Goal: Task Accomplishment & Management: Use online tool/utility

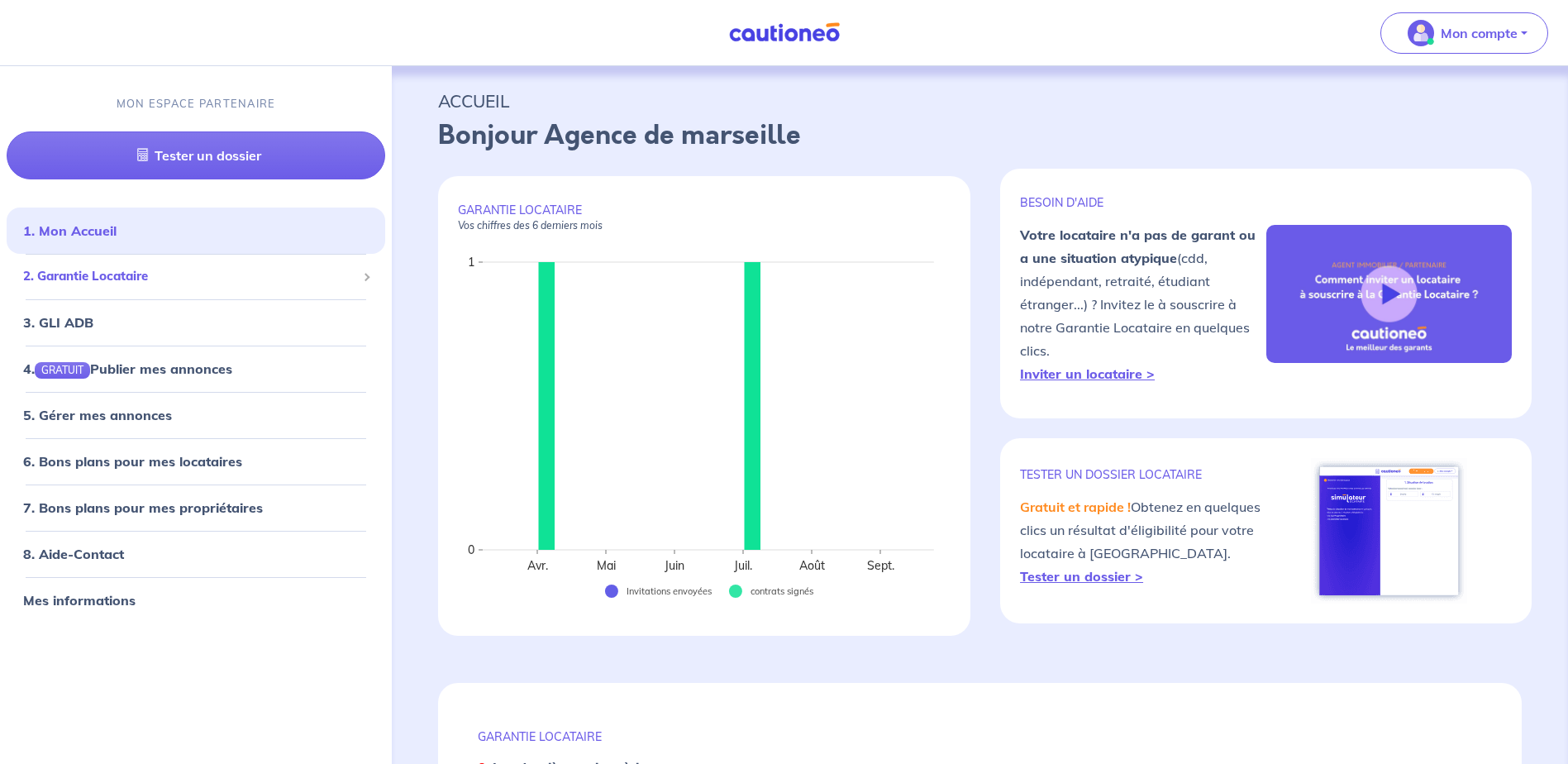
click at [199, 271] on span "2. Garantie Locataire" at bounding box center [190, 278] width 333 height 19
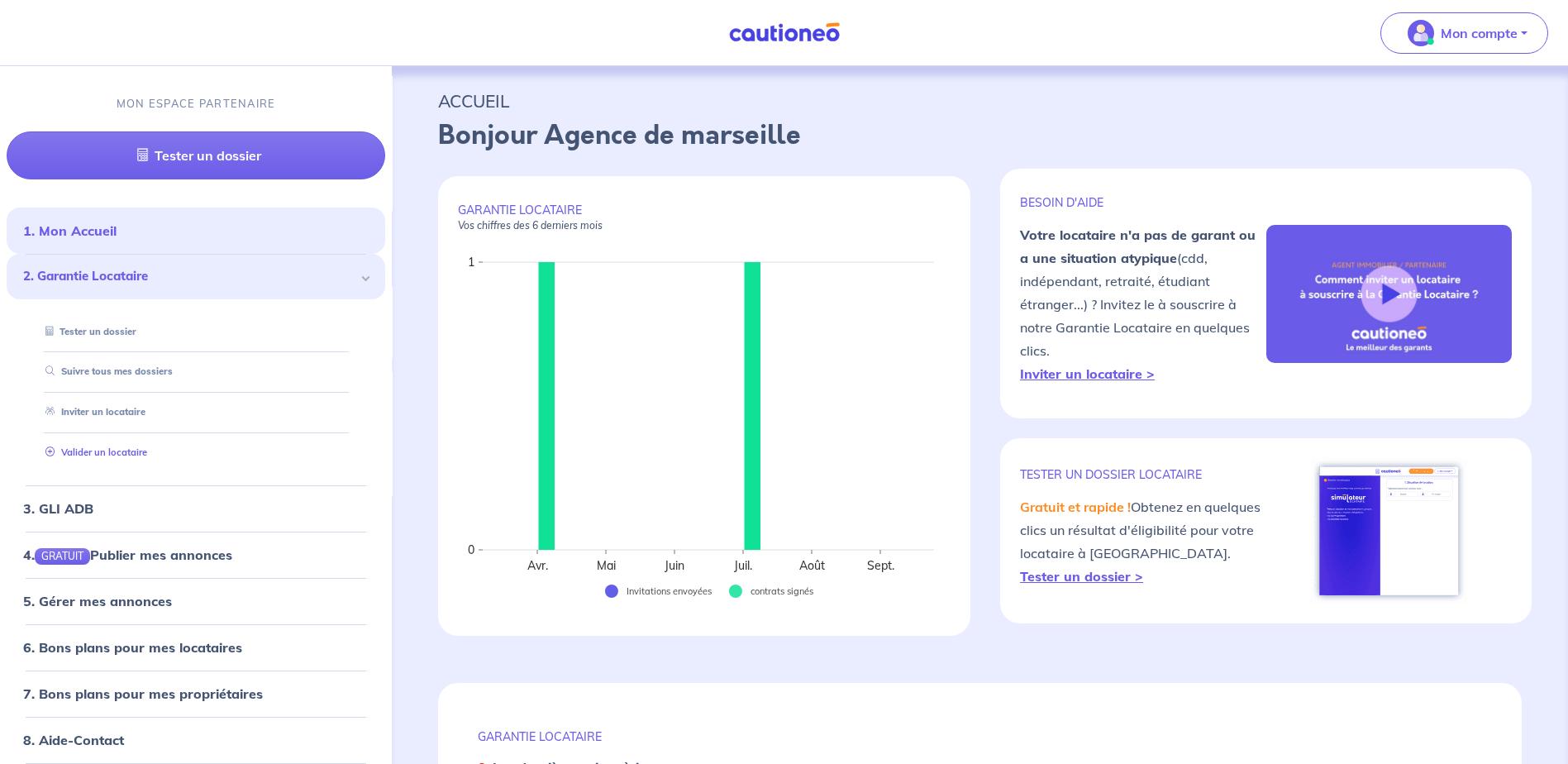
click at [147, 446] on link "Valider un locataire" at bounding box center [93, 452] width 108 height 11
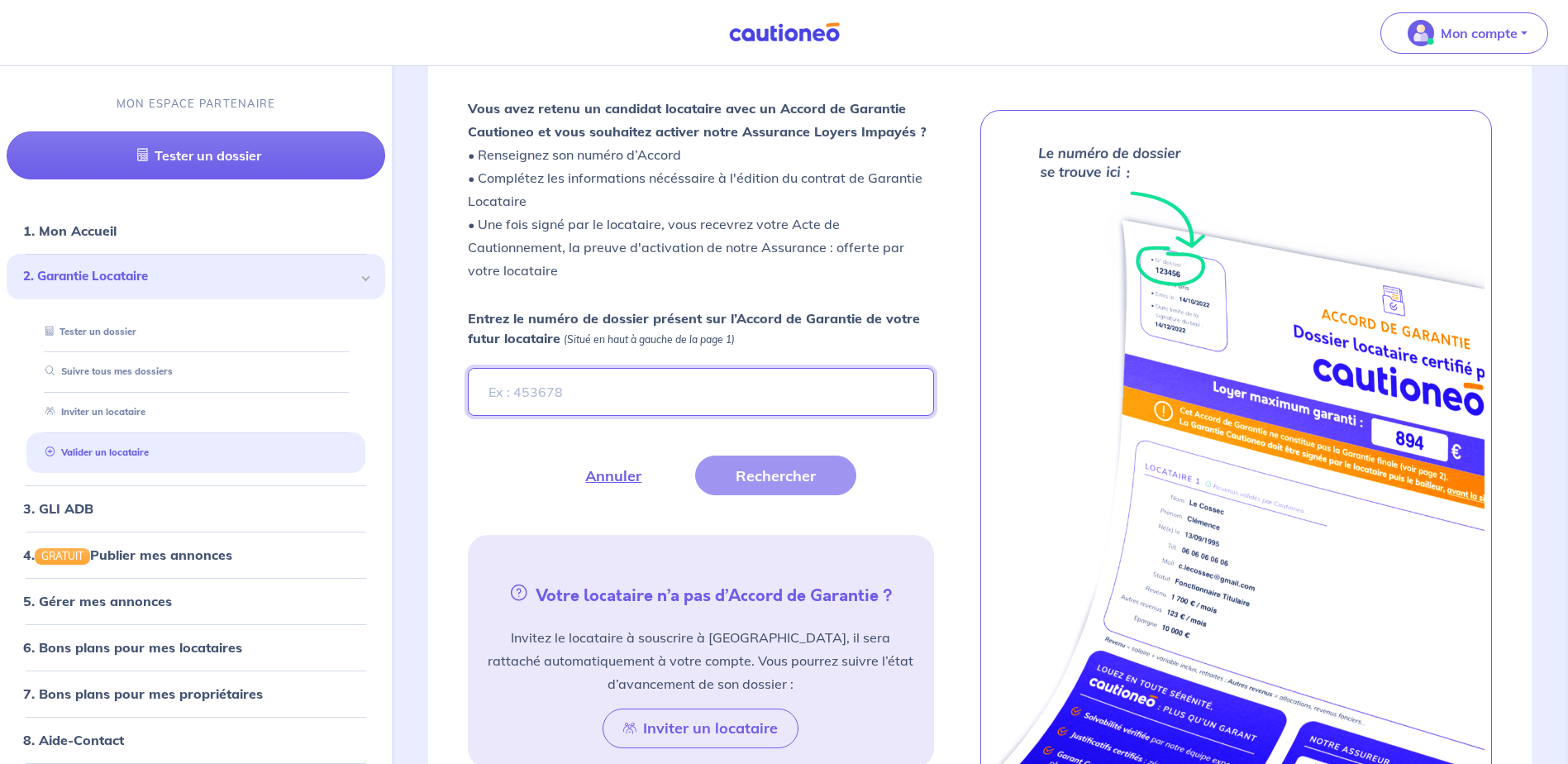
scroll to position [455, 0]
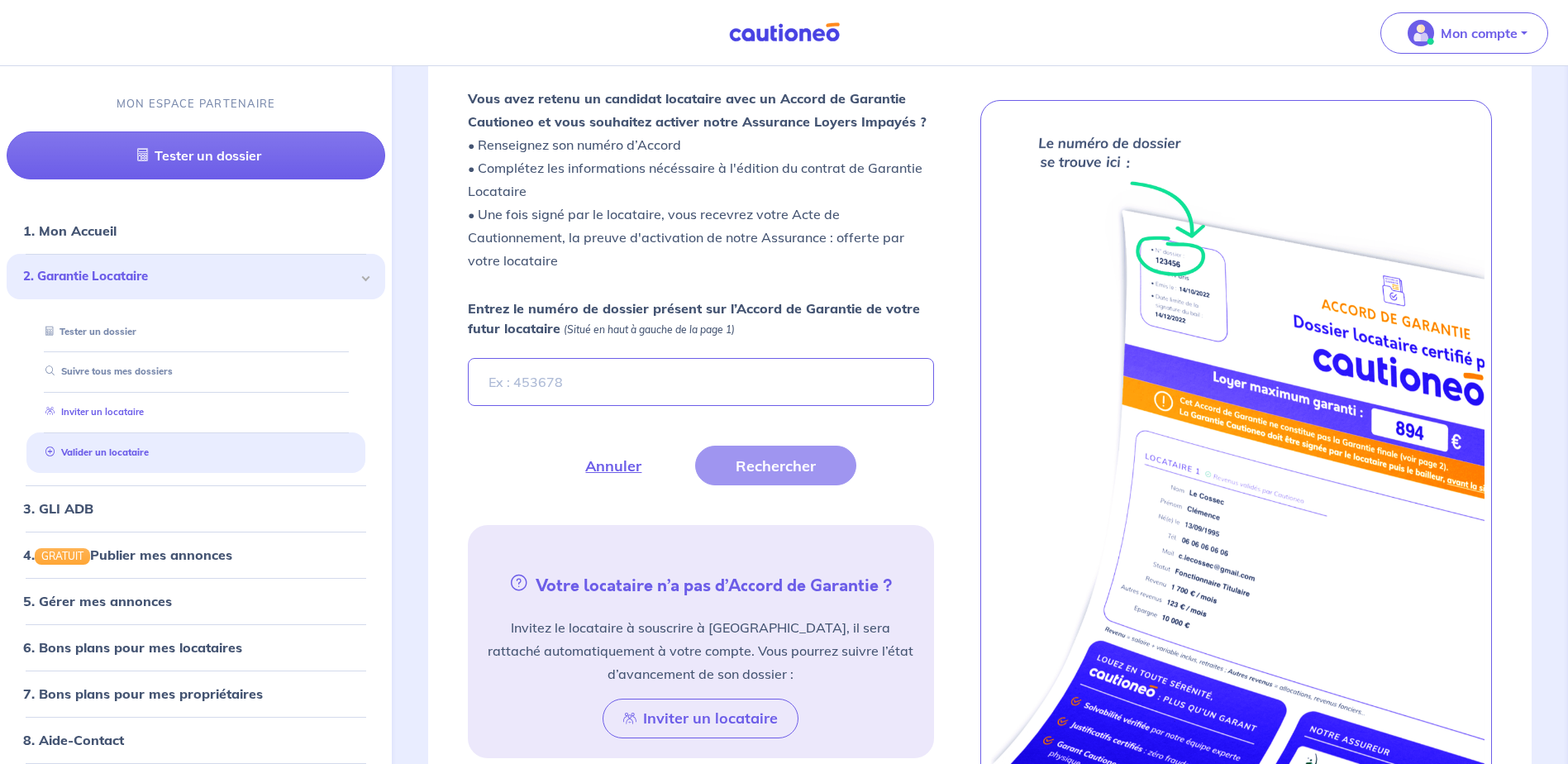
click at [144, 418] on link "Inviter un locataire" at bounding box center [91, 412] width 105 height 11
select select "FR"
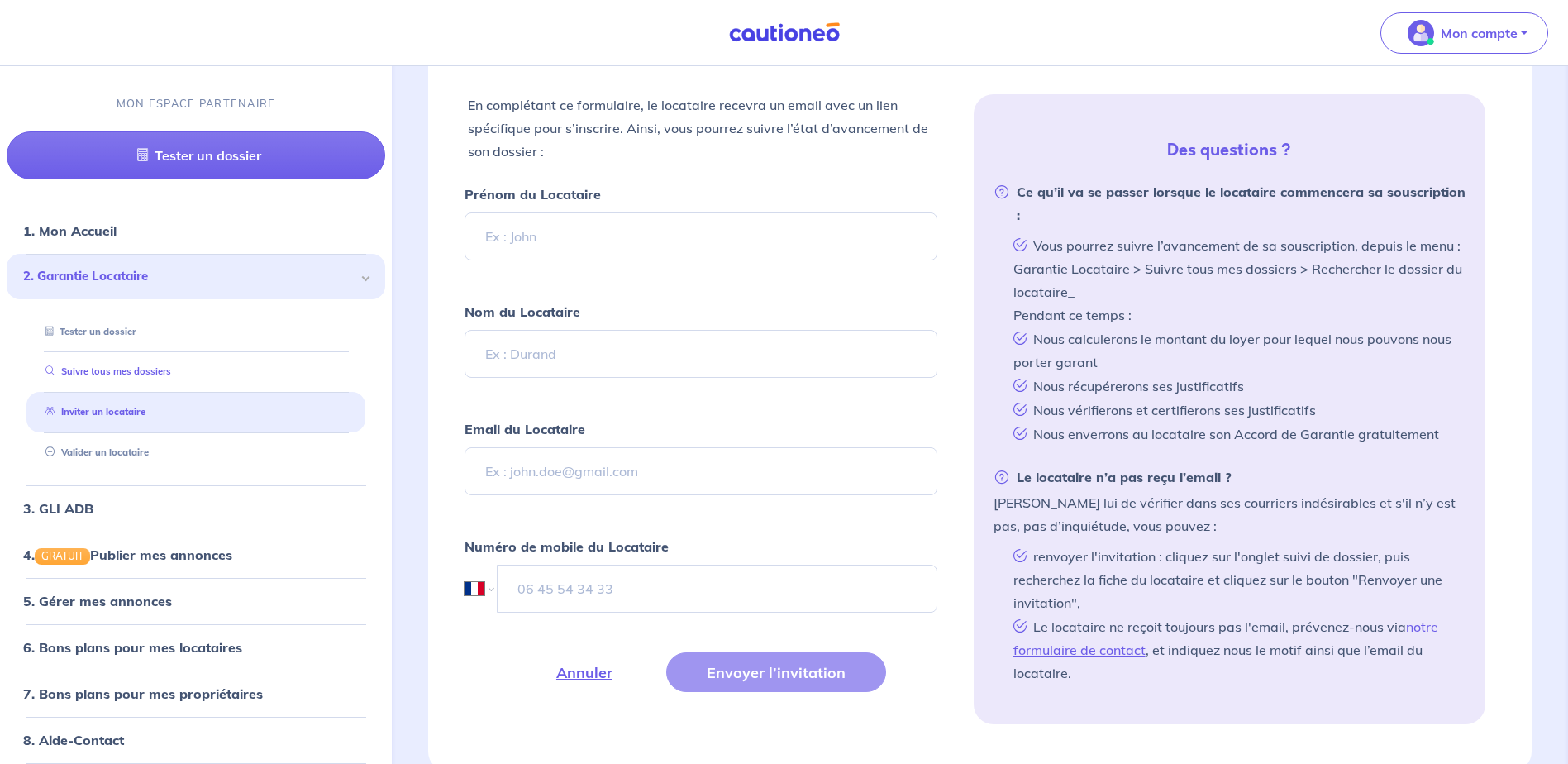
click at [171, 373] on link "Suivre tous mes dossiers" at bounding box center [105, 371] width 132 height 11
